Goal: Find specific page/section: Find specific page/section

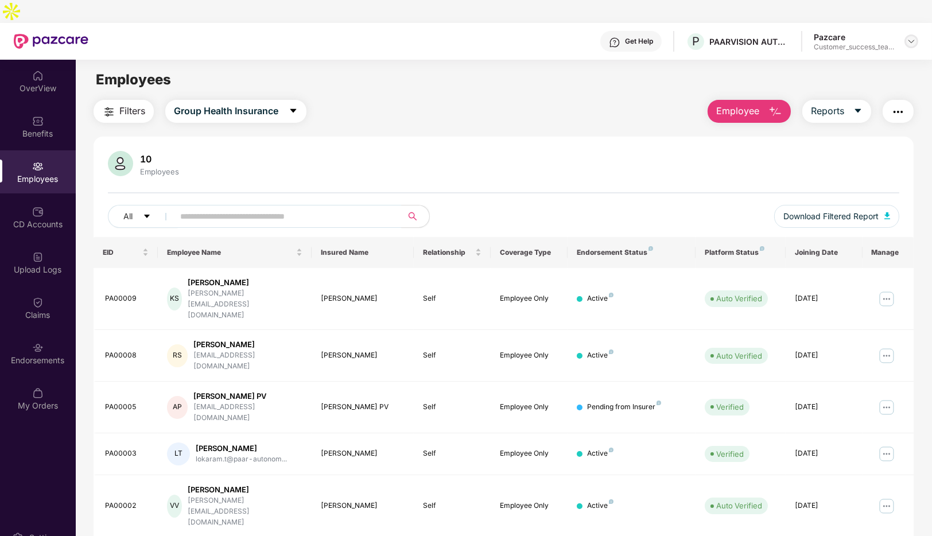
click at [914, 34] on div at bounding box center [912, 41] width 14 height 14
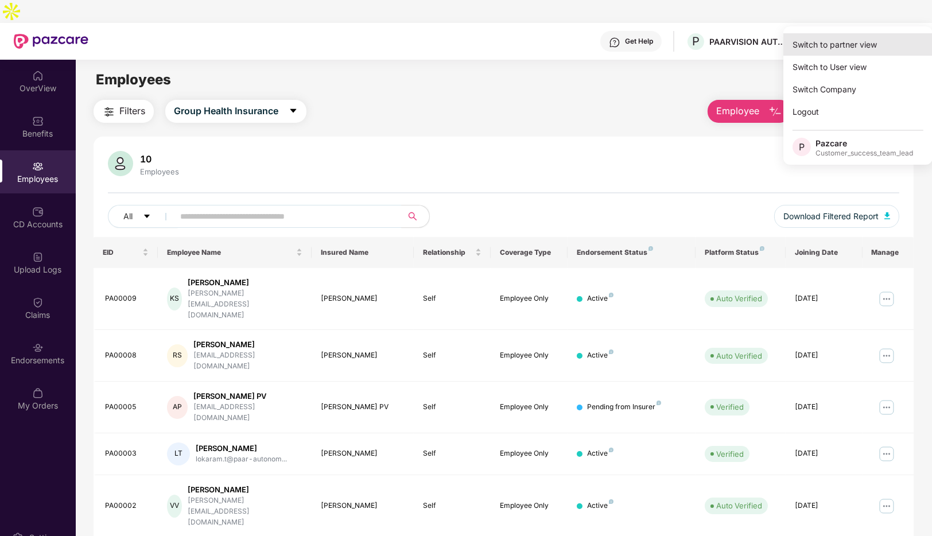
click at [823, 45] on div "Switch to partner view" at bounding box center [858, 44] width 149 height 22
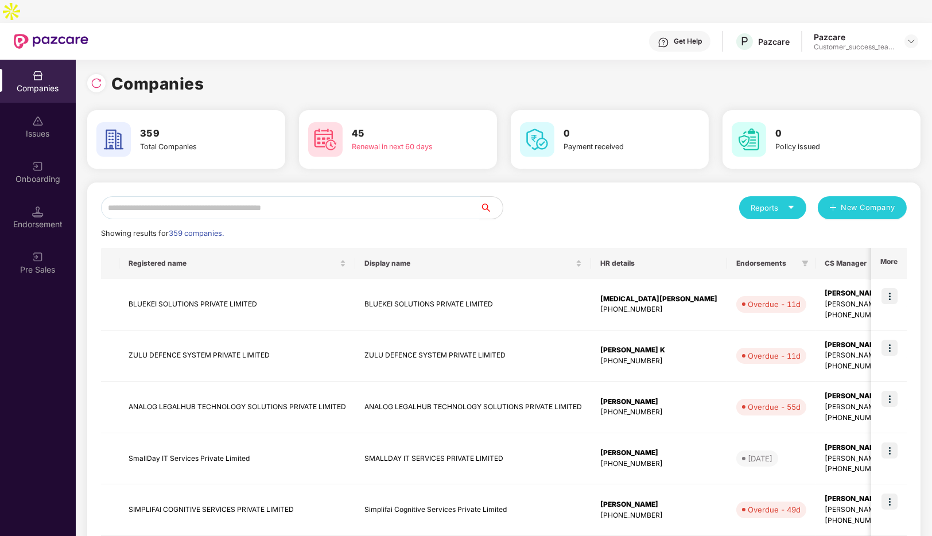
click at [175, 196] on input "text" at bounding box center [290, 207] width 379 height 23
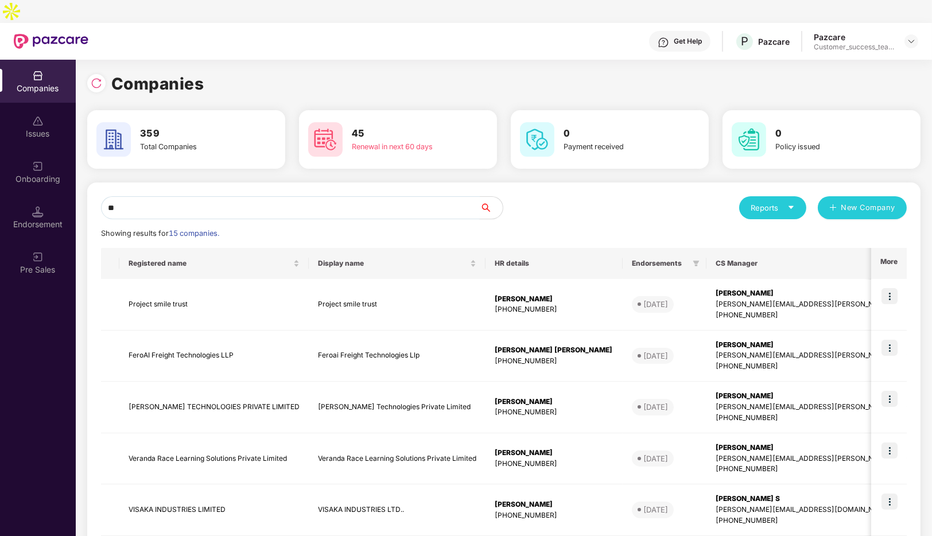
type input "*"
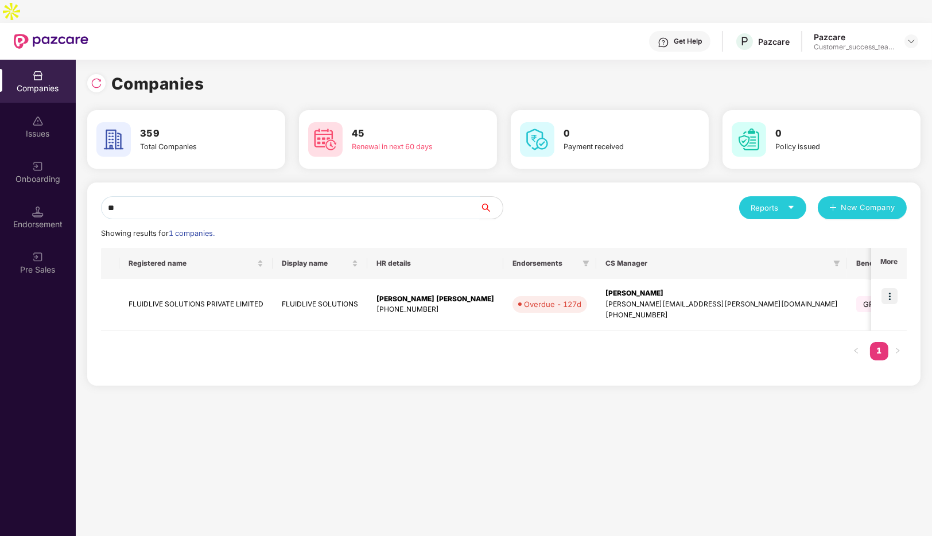
type input "*"
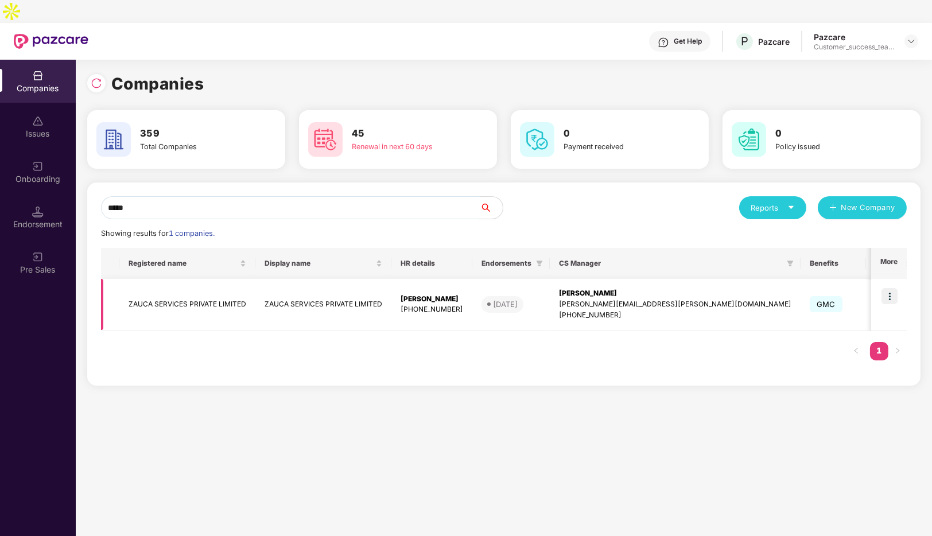
type input "*****"
click at [893, 288] on img at bounding box center [890, 296] width 16 height 16
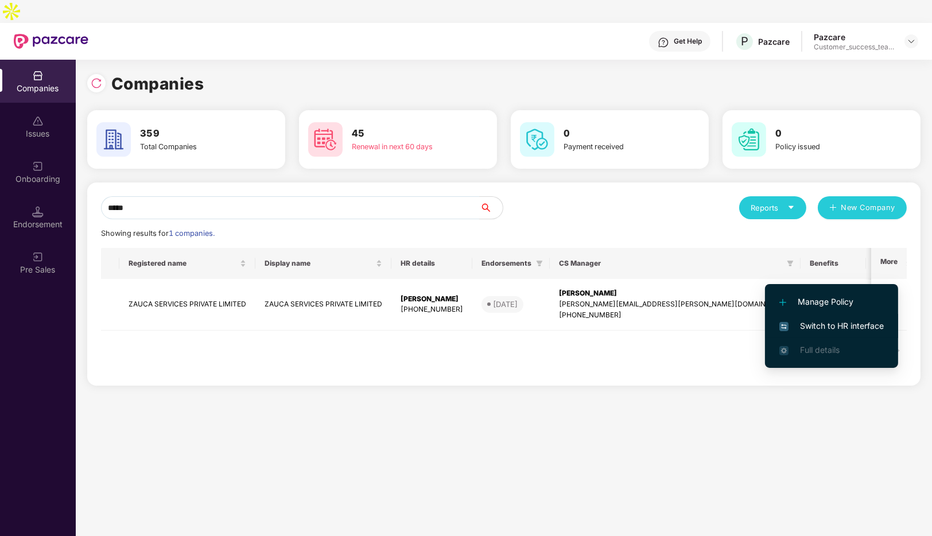
click at [804, 329] on span "Switch to HR interface" at bounding box center [832, 326] width 105 height 13
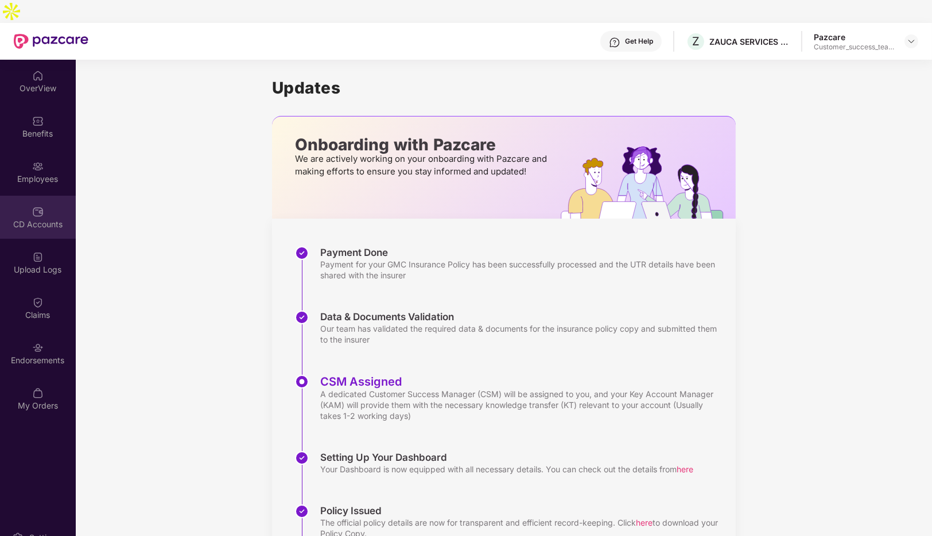
click at [30, 196] on div "CD Accounts" at bounding box center [38, 217] width 76 height 43
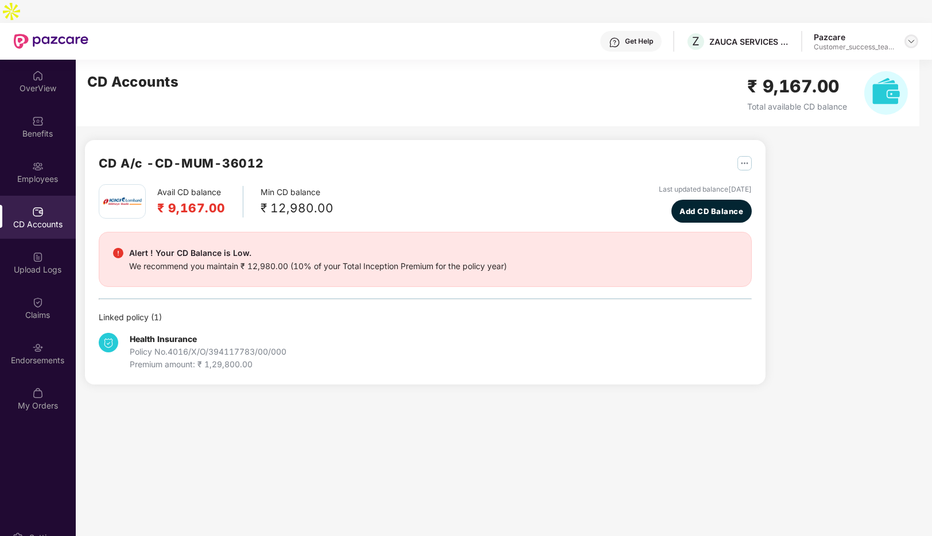
click at [914, 37] on img at bounding box center [911, 41] width 9 height 9
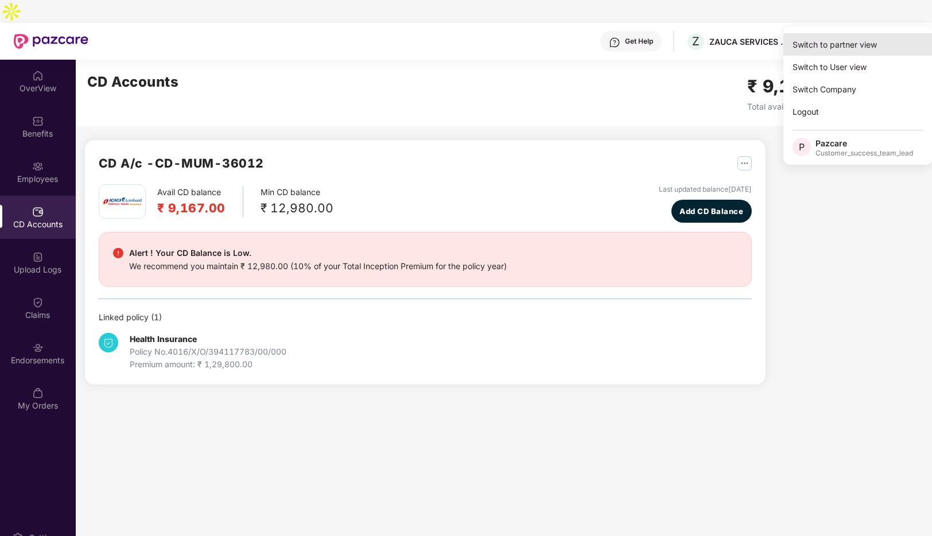
click at [834, 43] on div "Switch to partner view" at bounding box center [858, 44] width 149 height 22
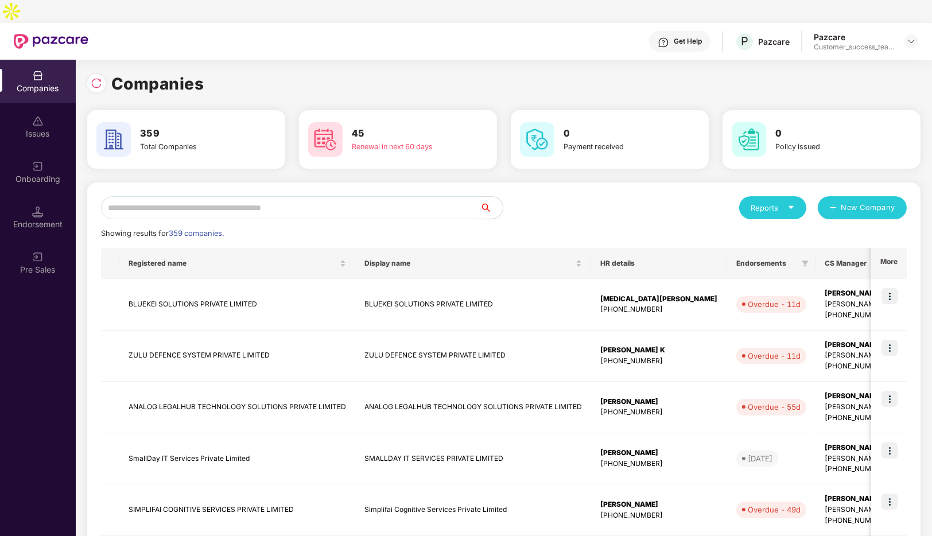
click at [226, 196] on input "text" at bounding box center [290, 207] width 379 height 23
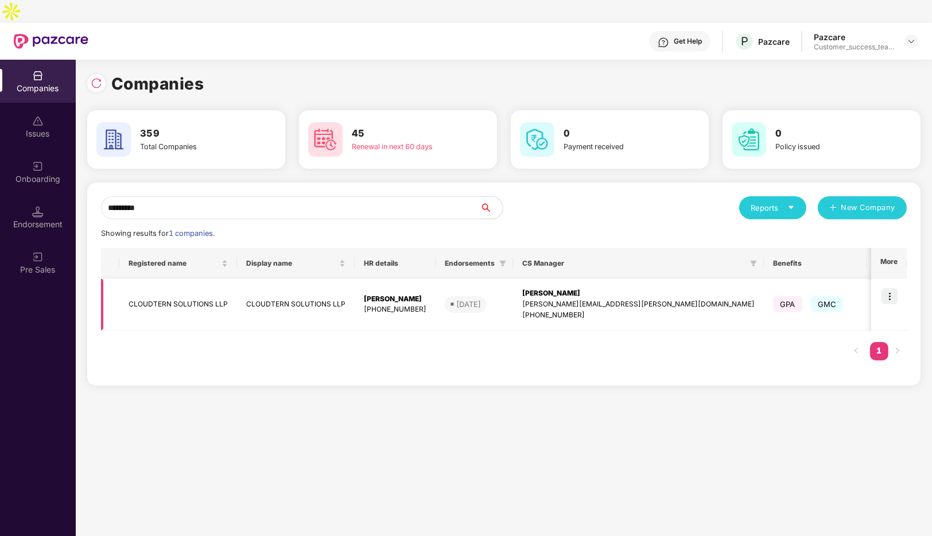
scroll to position [0, 132]
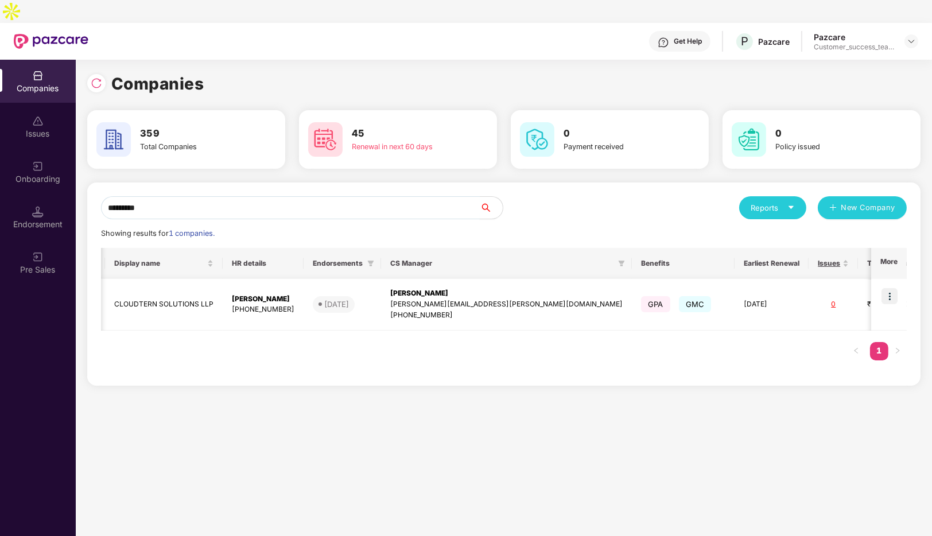
type input "*********"
click at [883, 288] on img at bounding box center [890, 296] width 16 height 16
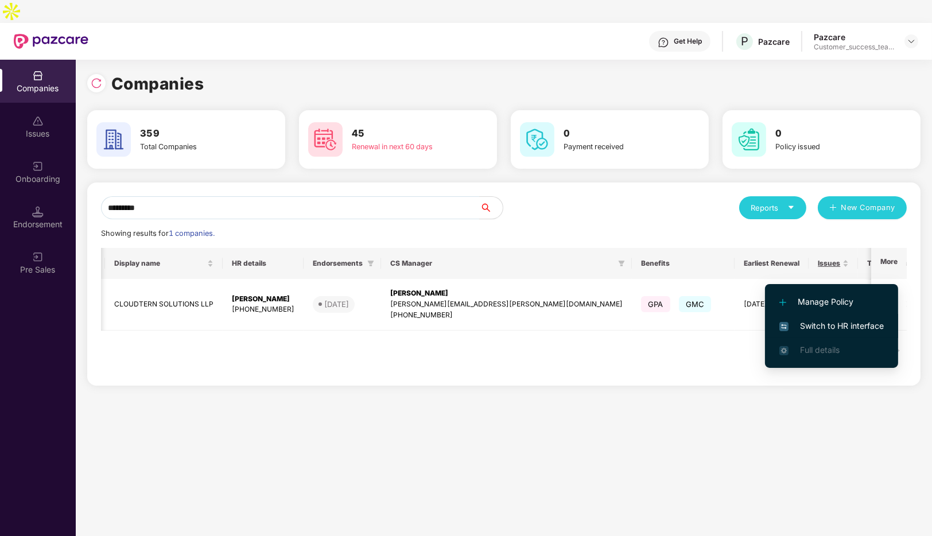
click at [818, 328] on span "Switch to HR interface" at bounding box center [832, 326] width 105 height 13
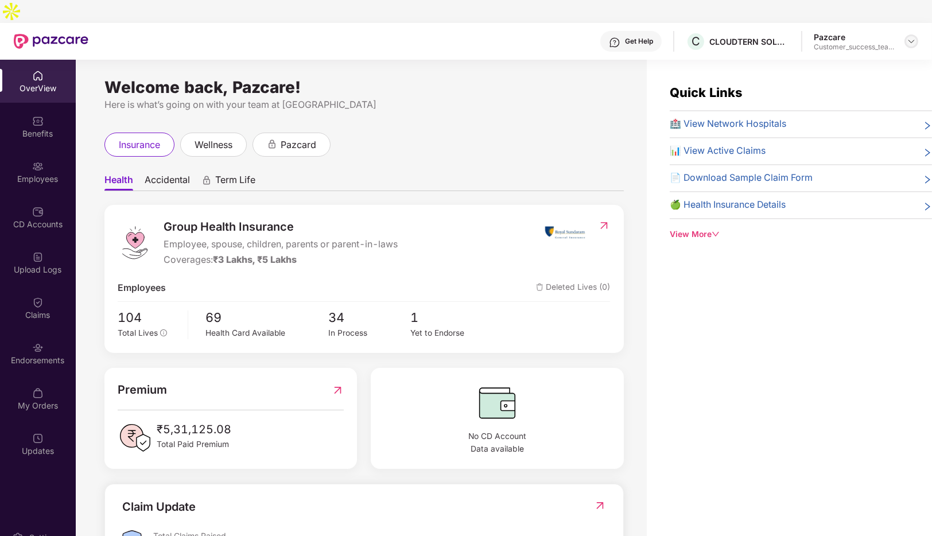
click at [911, 37] on img at bounding box center [911, 41] width 9 height 9
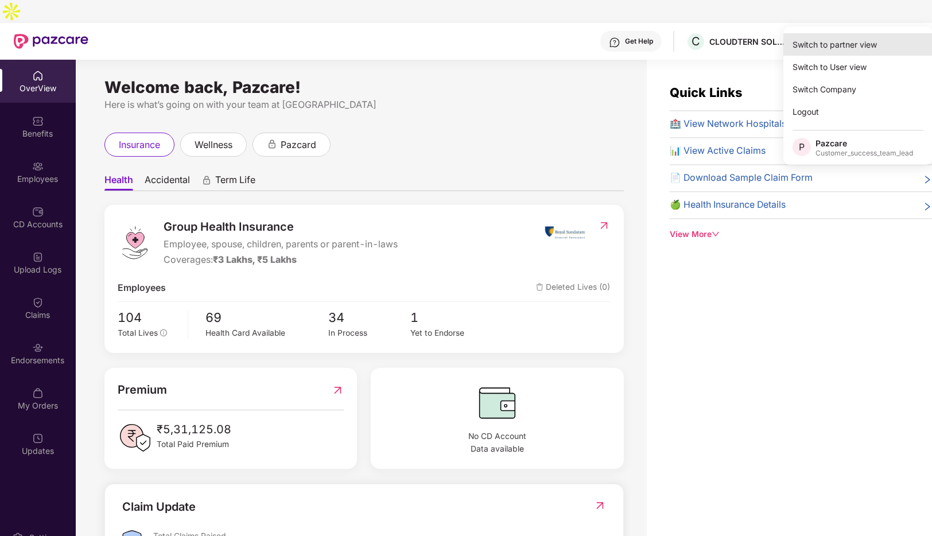
click at [850, 40] on div "Switch to partner view" at bounding box center [858, 44] width 149 height 22
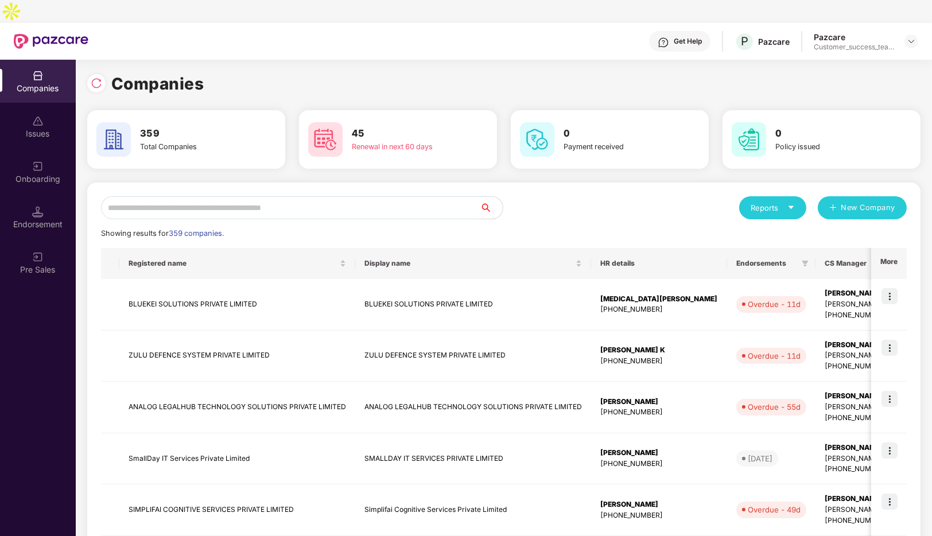
click at [262, 196] on input "text" at bounding box center [290, 207] width 379 height 23
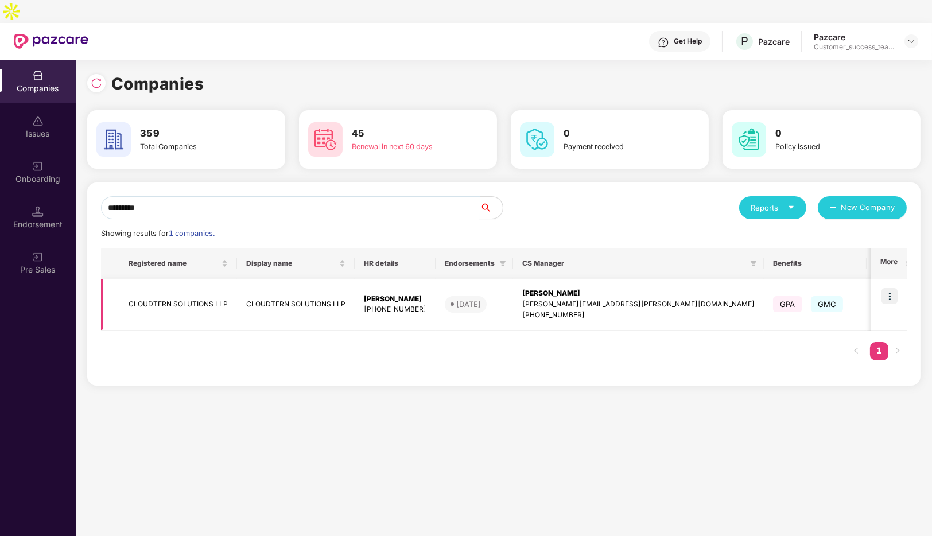
type input "*********"
click at [161, 296] on td "CLOUDTERN SOLUTIONS LLP" at bounding box center [178, 305] width 118 height 52
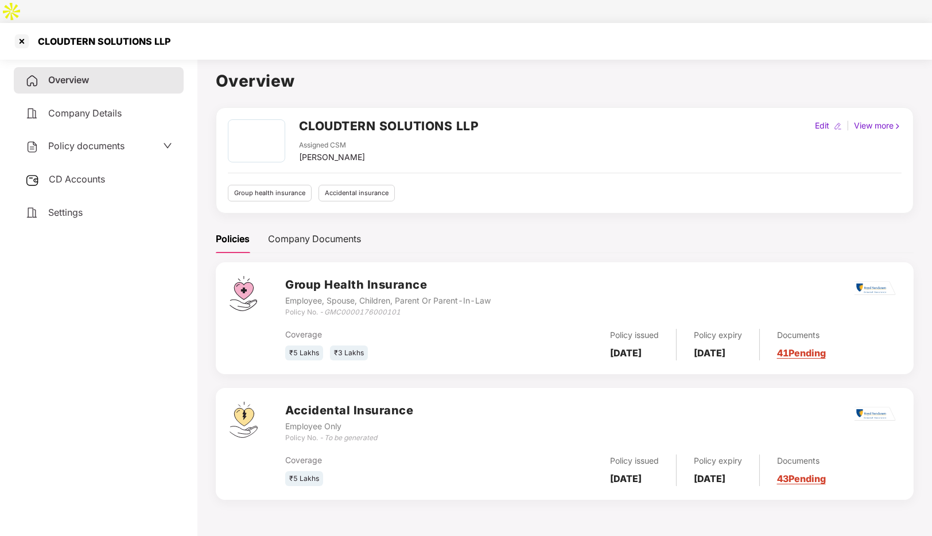
click at [167, 141] on icon "down" at bounding box center [167, 145] width 9 height 9
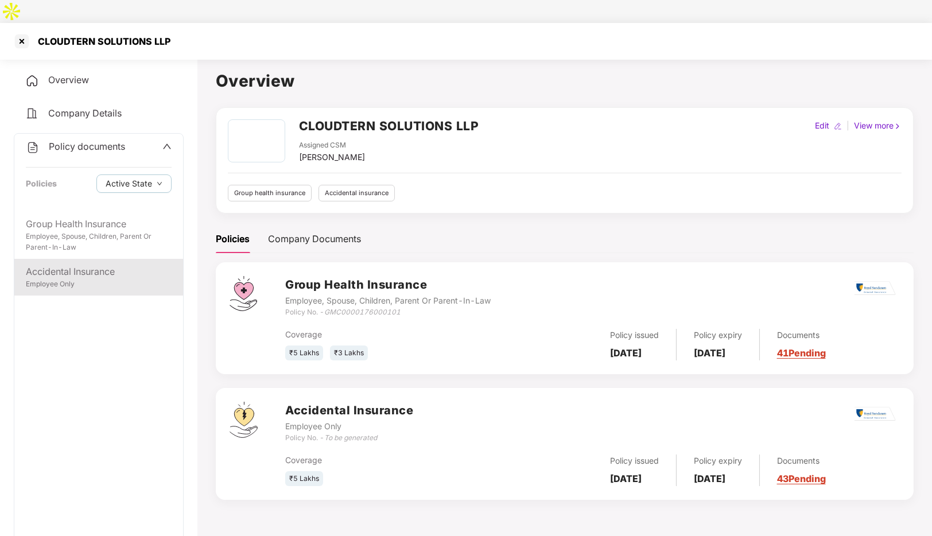
click at [82, 265] on div "Accidental Insurance" at bounding box center [99, 272] width 146 height 14
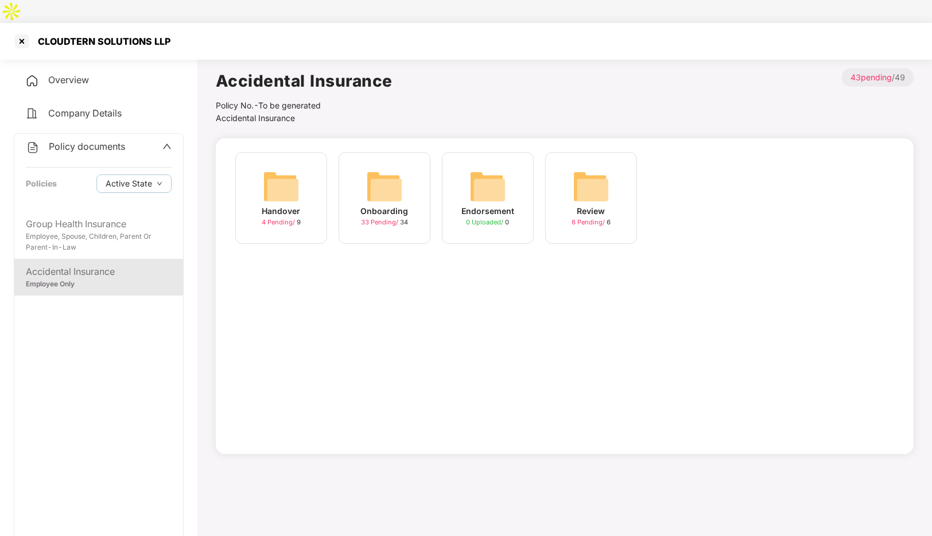
click at [289, 205] on div "Handover" at bounding box center [281, 211] width 38 height 13
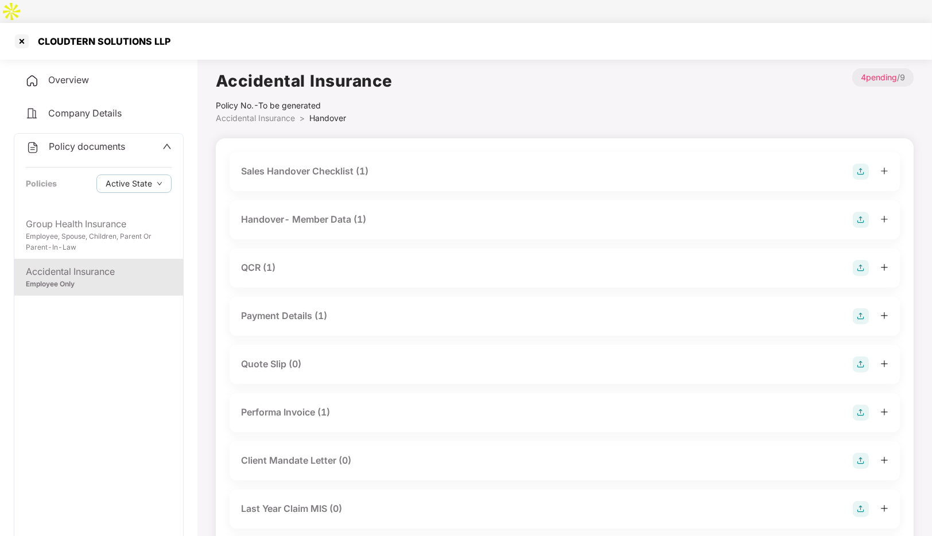
click at [92, 265] on div "Accidental Insurance" at bounding box center [99, 272] width 146 height 14
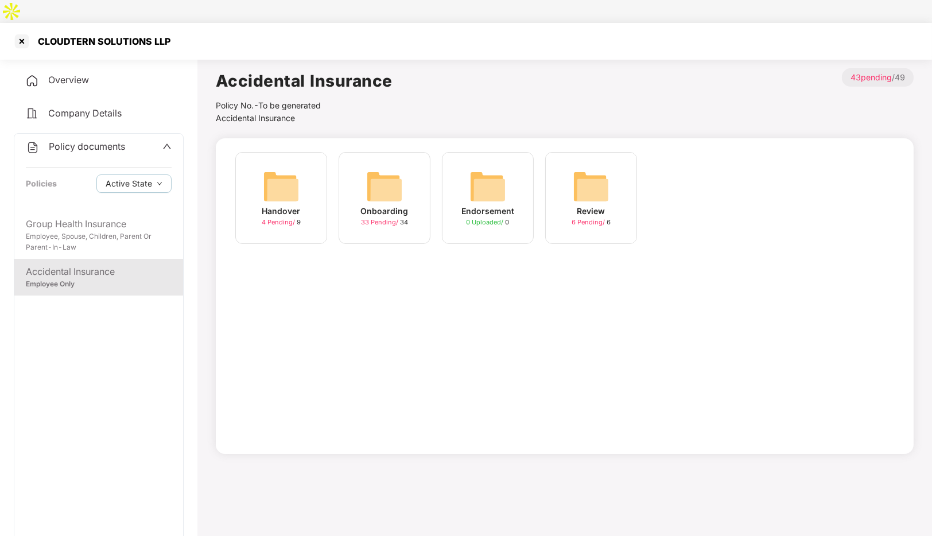
click at [384, 205] on div "Onboarding" at bounding box center [385, 211] width 48 height 13
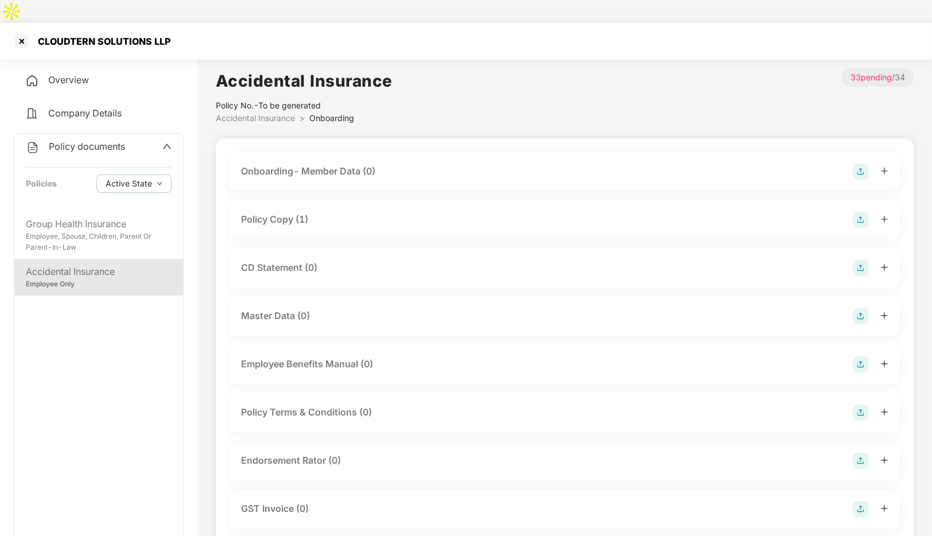
click at [343, 212] on div "Policy Copy (1)" at bounding box center [565, 220] width 648 height 16
